Goal: Navigation & Orientation: Find specific page/section

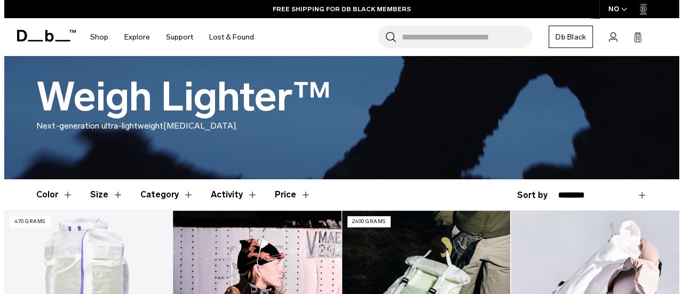
scroll to position [107, 0]
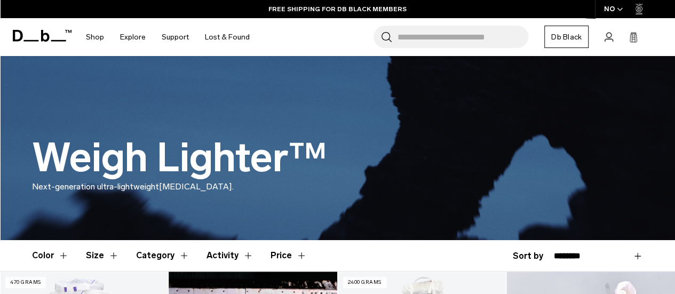
click at [615, 7] on div "NO" at bounding box center [613, 9] width 37 height 18
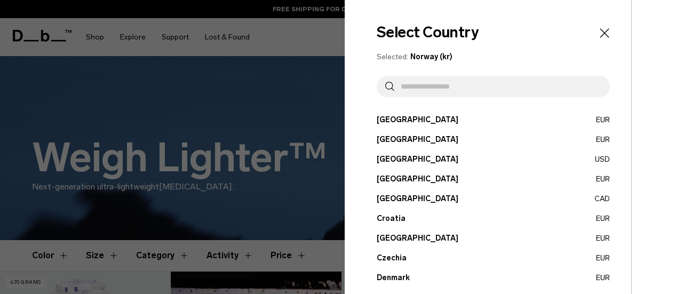
click at [462, 87] on input "text" at bounding box center [497, 86] width 207 height 21
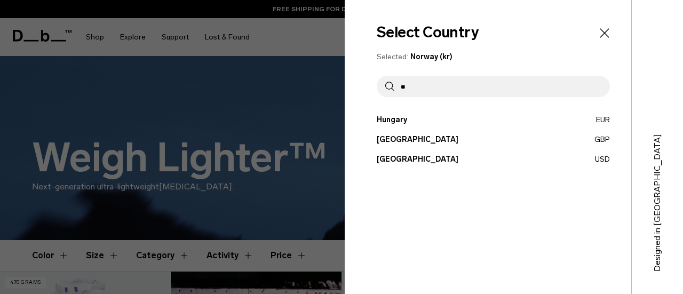
type input "**"
click at [439, 137] on button "United Kingdom GBP" at bounding box center [493, 139] width 233 height 11
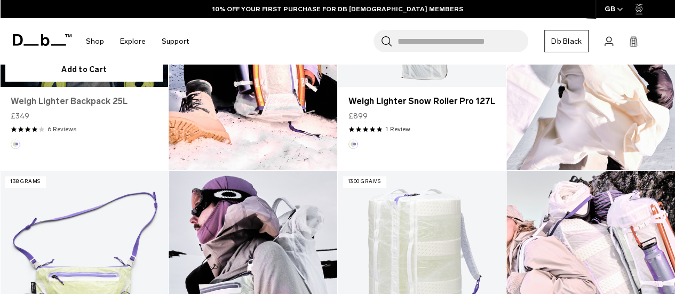
scroll to position [427, 0]
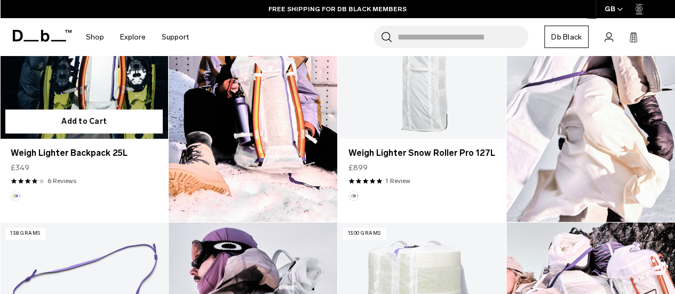
click at [82, 94] on link "Weigh Lighter Backpack 25L" at bounding box center [84, 44] width 168 height 187
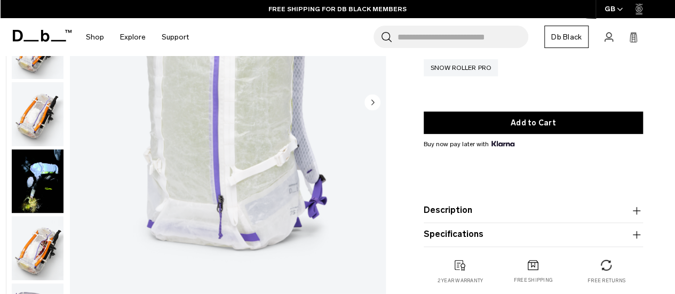
scroll to position [160, 0]
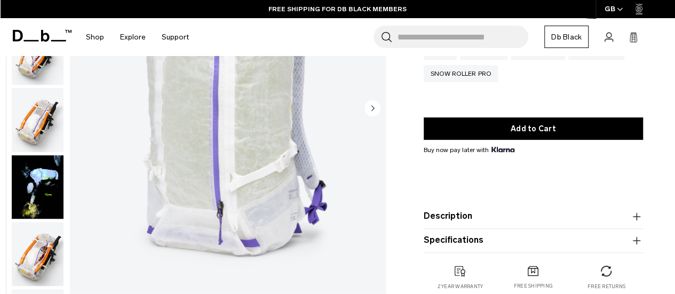
click at [42, 253] on img "button" at bounding box center [38, 254] width 52 height 64
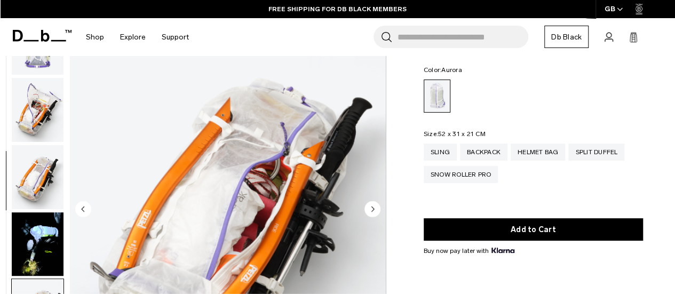
scroll to position [0, 0]
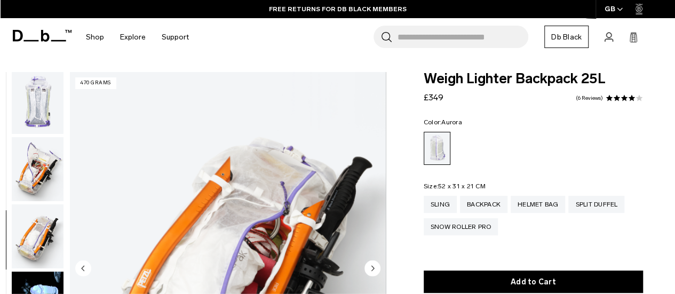
click at [39, 180] on img "button" at bounding box center [38, 169] width 52 height 64
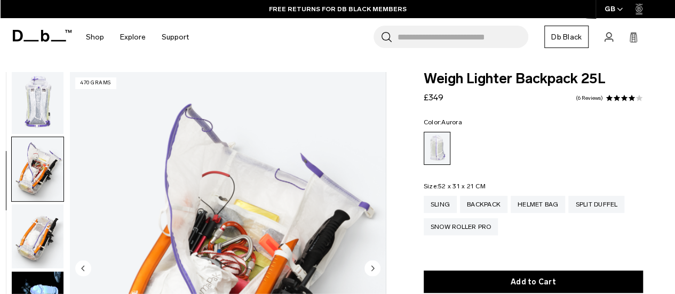
scroll to position [269, 0]
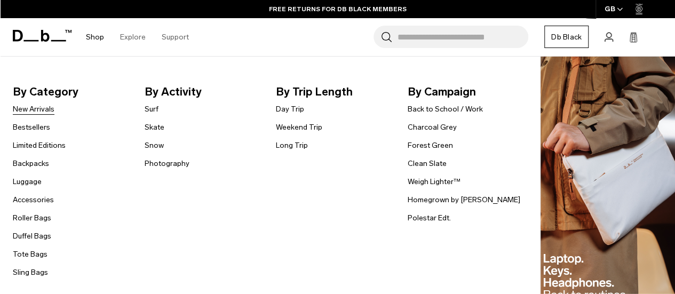
click at [44, 113] on link "New Arrivals" at bounding box center [34, 109] width 42 height 11
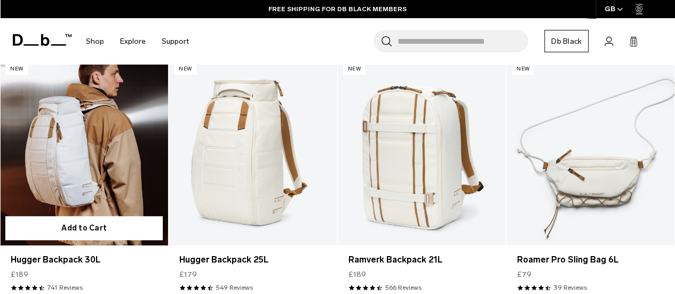
scroll to position [374, 0]
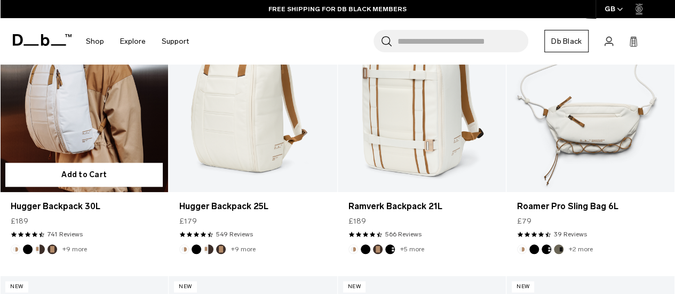
click at [123, 126] on link "Hugger Backpack 30L" at bounding box center [84, 98] width 168 height 187
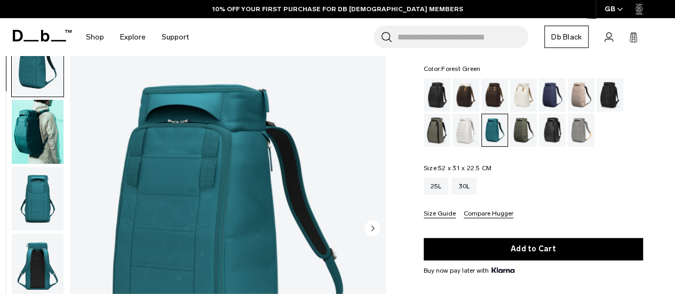
click at [433, 129] on div "Forest Green" at bounding box center [437, 130] width 27 height 33
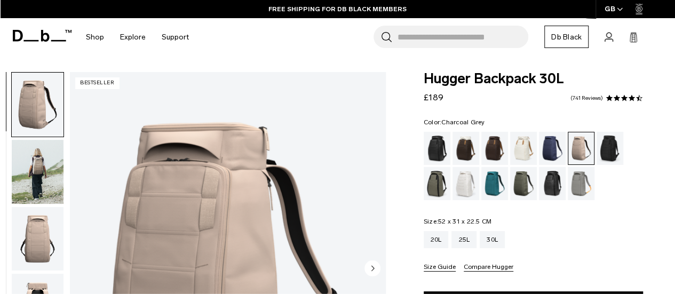
click at [619, 149] on div "Charcoal Grey" at bounding box center [610, 148] width 27 height 33
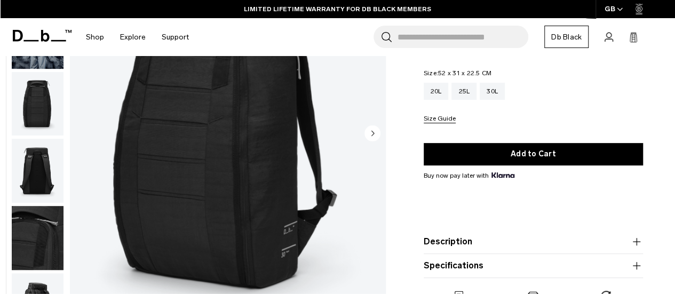
scroll to position [107, 0]
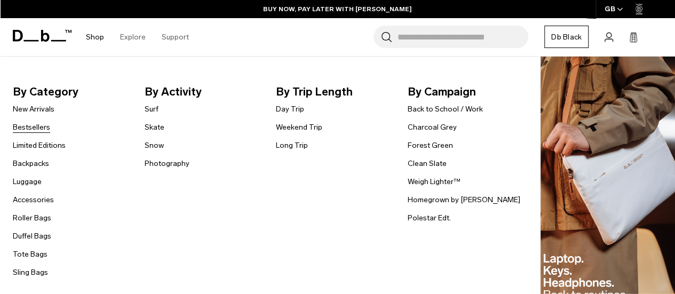
click at [42, 130] on link "Bestsellers" at bounding box center [31, 127] width 37 height 11
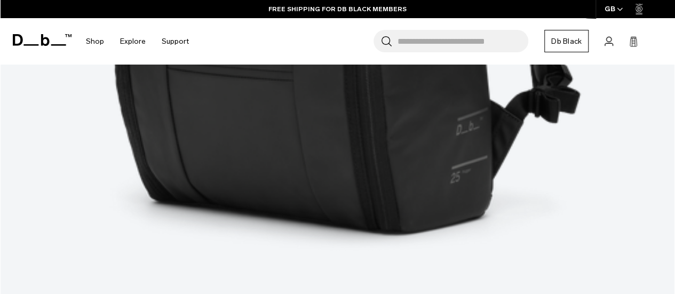
scroll to position [1601, 0]
